Goal: Task Accomplishment & Management: Manage account settings

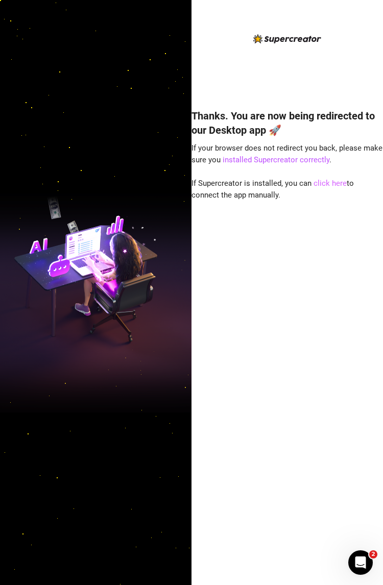
click at [322, 183] on link "click here" at bounding box center [330, 183] width 33 height 9
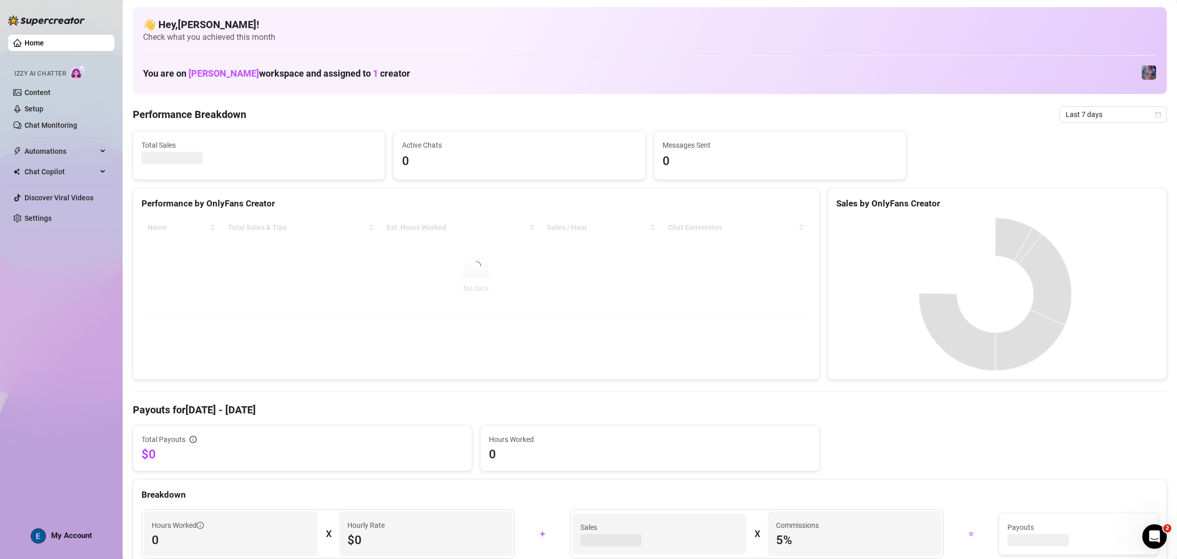
click at [91, 540] on div "My Account" at bounding box center [61, 535] width 61 height 15
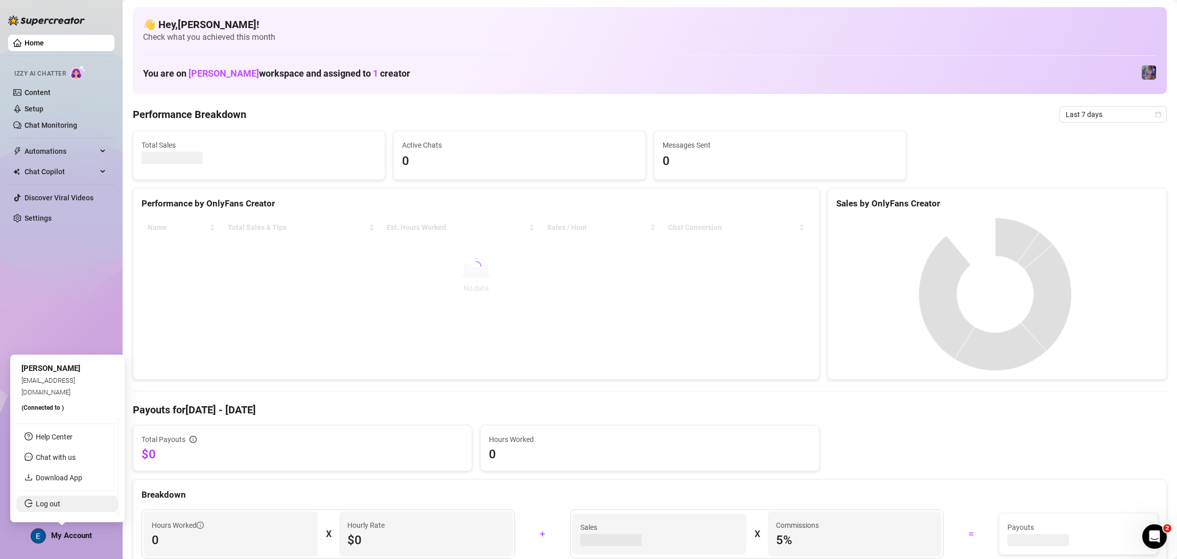
click at [60, 502] on link "Log out" at bounding box center [48, 504] width 25 height 8
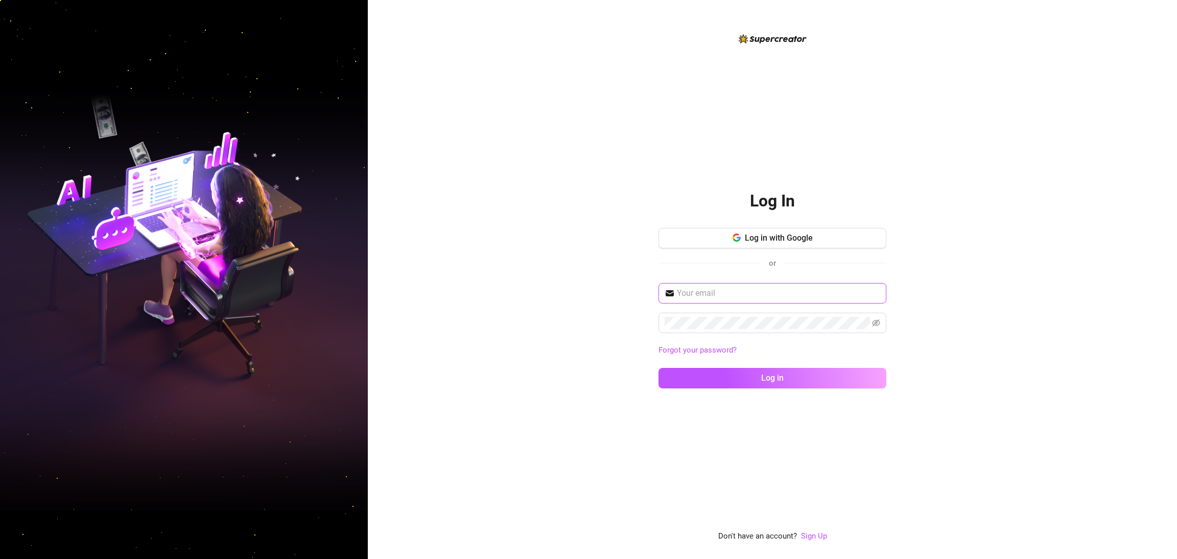
click at [817, 298] on input "text" at bounding box center [778, 293] width 203 height 12
type input "mattrix.vallejo@gmail.com"
click at [658, 368] on button "Log in" at bounding box center [772, 378] width 228 height 20
